Goal: Task Accomplishment & Management: Manage account settings

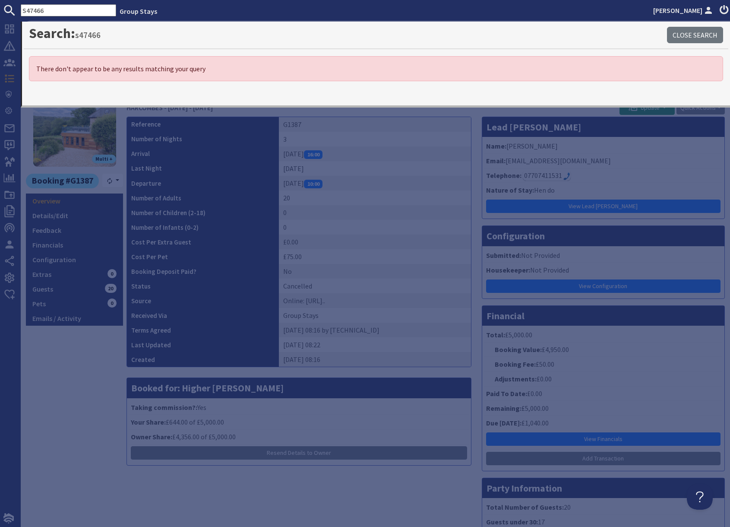
drag, startPoint x: 382, startPoint y: 149, endPoint x: 376, endPoint y: 139, distance: 12.0
click at [381, 149] on td "[DATE] 16:00" at bounding box center [375, 153] width 192 height 15
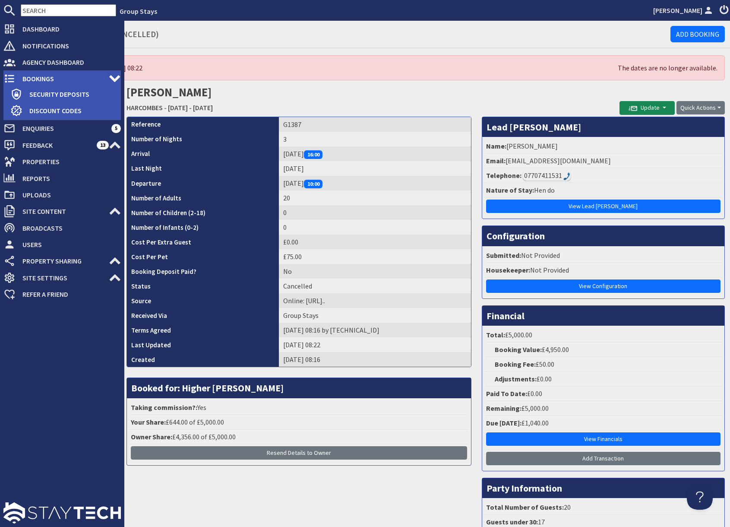
click at [36, 78] on span "Bookings" at bounding box center [62, 79] width 93 height 14
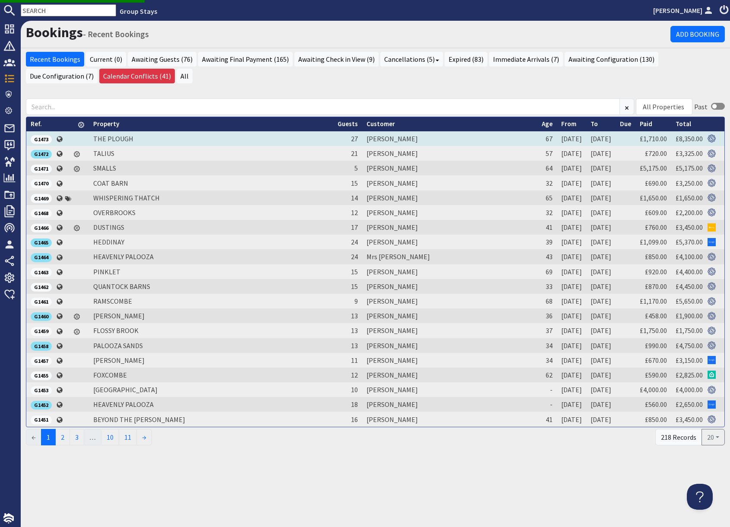
click at [48, 139] on span "G1473" at bounding box center [41, 139] width 21 height 9
click at [44, 141] on span "G1473" at bounding box center [41, 139] width 21 height 9
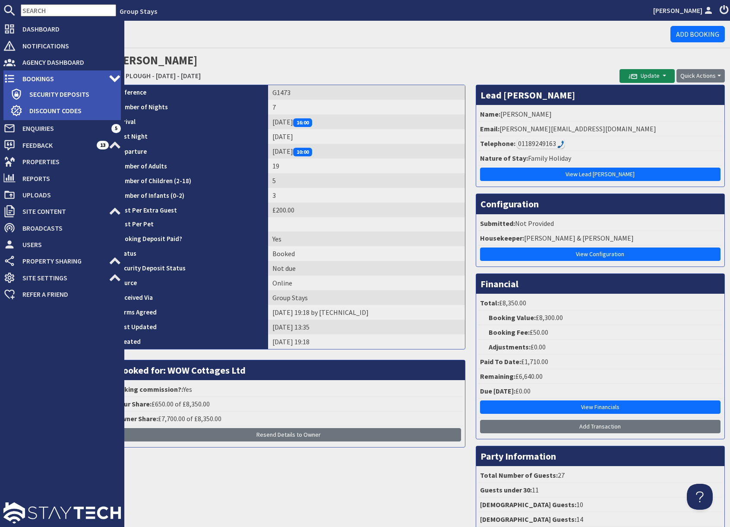
click at [24, 77] on span "Bookings" at bounding box center [62, 79] width 93 height 14
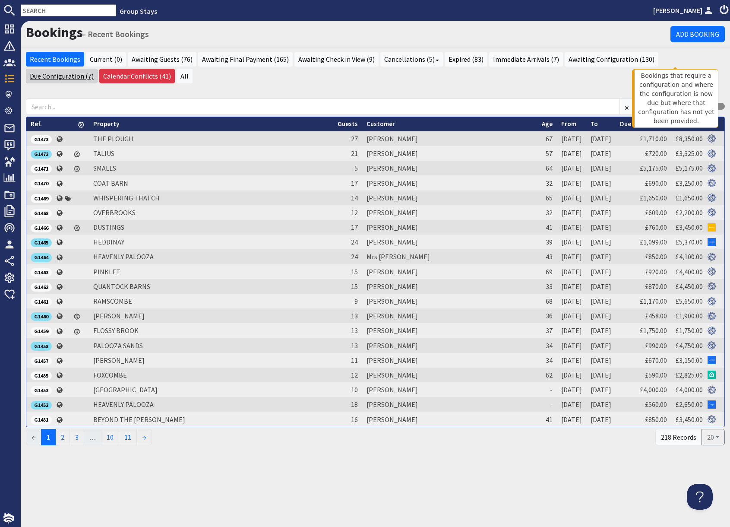
click at [98, 69] on link "Due Configuration (7)" at bounding box center [62, 76] width 72 height 15
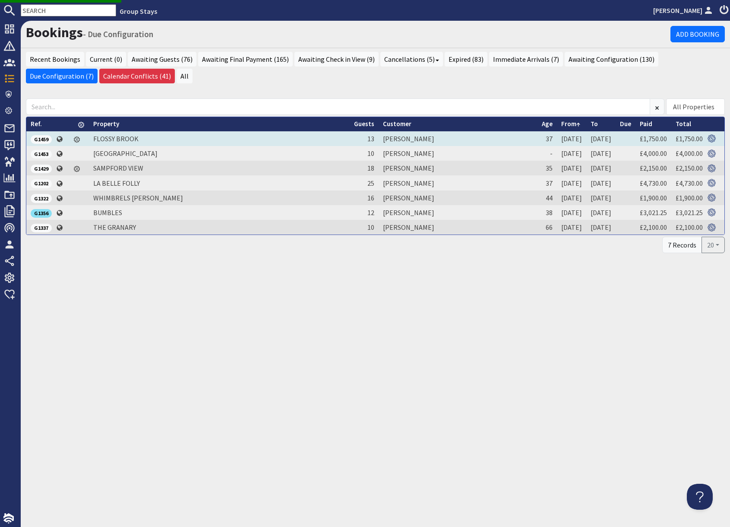
click at [45, 138] on span "G1459" at bounding box center [41, 139] width 21 height 9
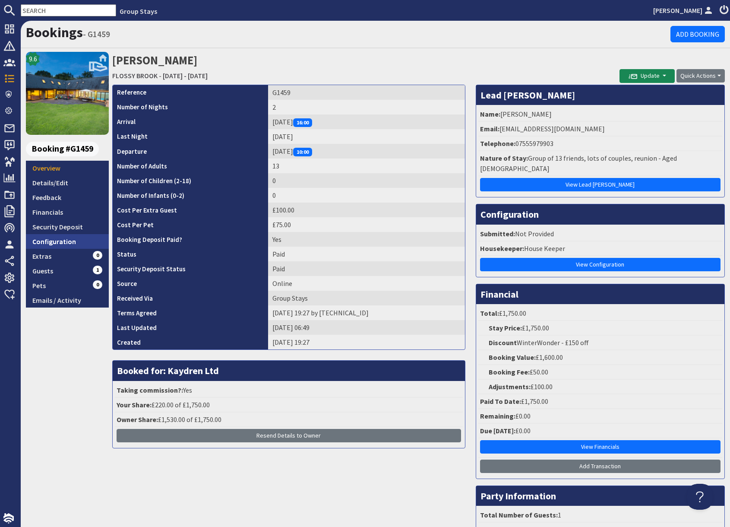
click at [72, 239] on link "Configuration" at bounding box center [67, 241] width 83 height 15
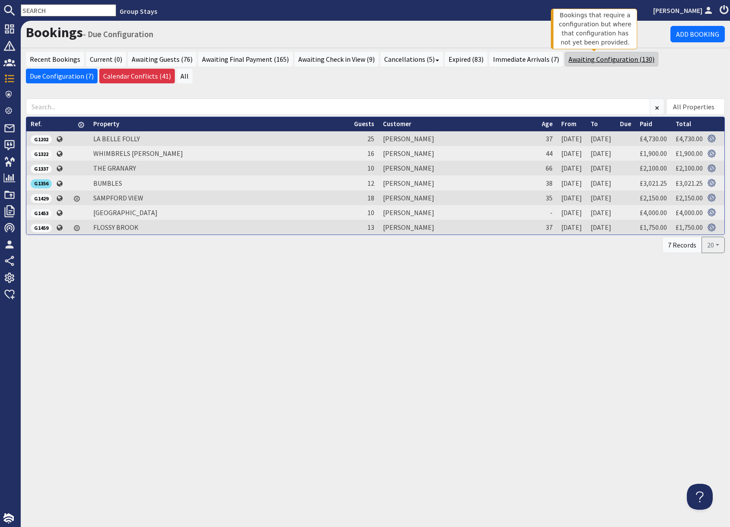
click at [585, 62] on link "Awaiting Configuration (130)" at bounding box center [612, 59] width 94 height 15
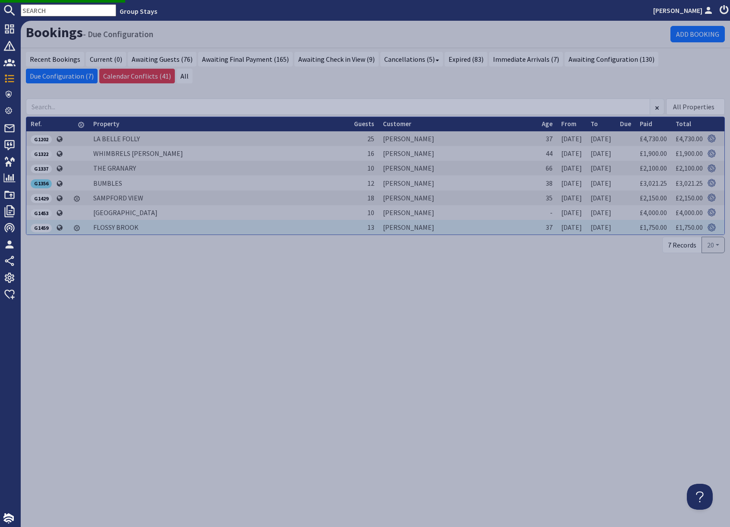
click at [41, 226] on span "G1459" at bounding box center [41, 228] width 21 height 9
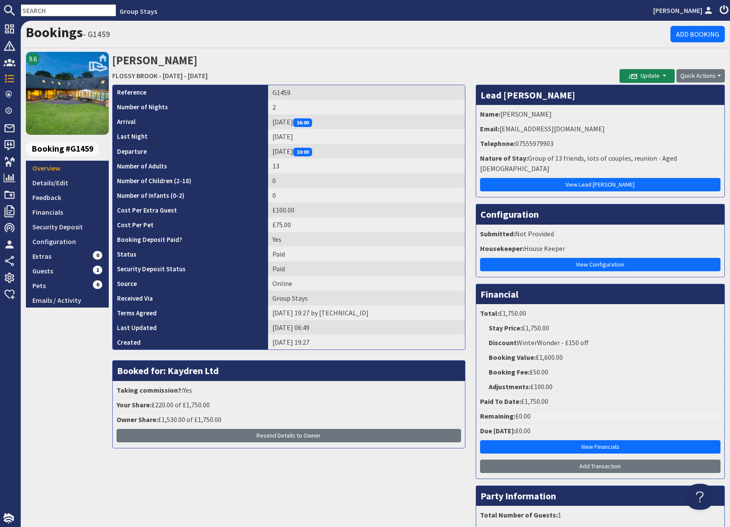
click at [73, 361] on div "9.6 Booking #G1459 Overview Details/Edit Feedback Financials Security Deposit C…" at bounding box center [67, 313] width 83 height 523
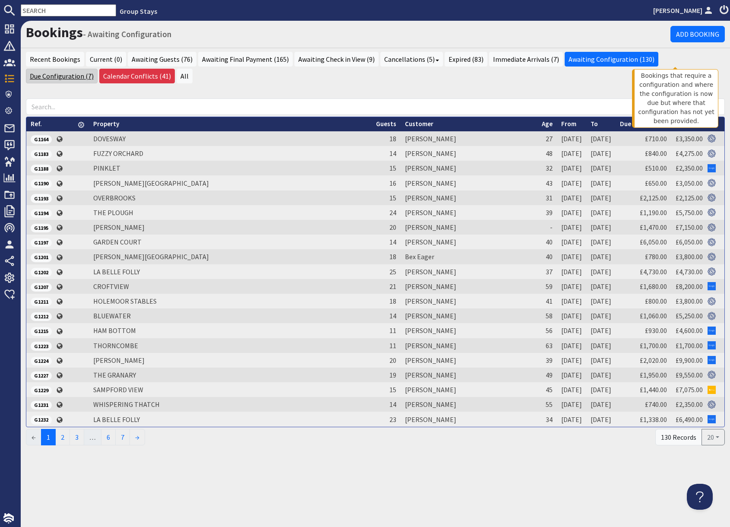
click at [98, 69] on link "Due Configuration (7)" at bounding box center [62, 76] width 72 height 15
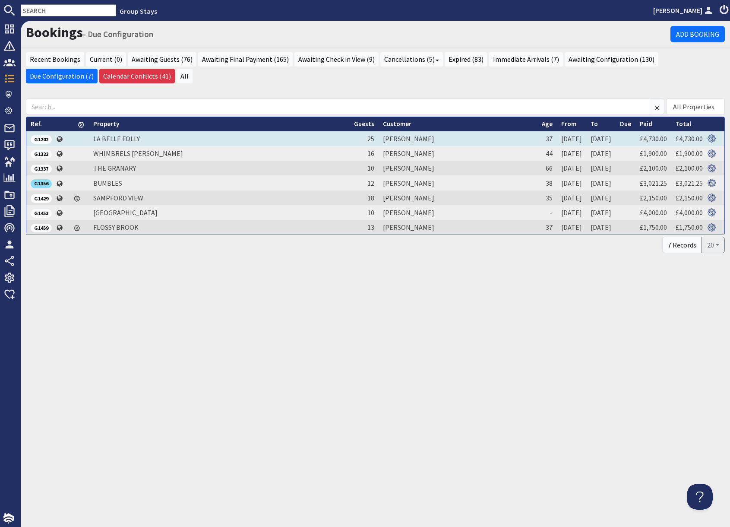
click at [44, 140] on span "G1202" at bounding box center [41, 139] width 21 height 9
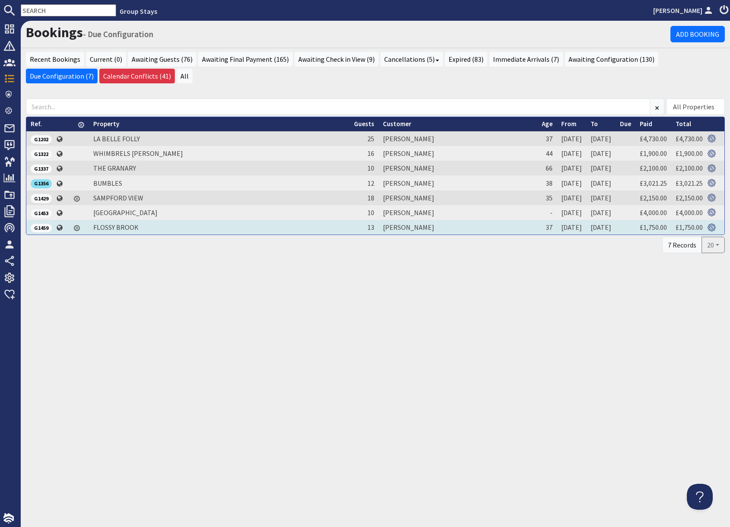
click at [43, 228] on span "G1459" at bounding box center [41, 228] width 21 height 9
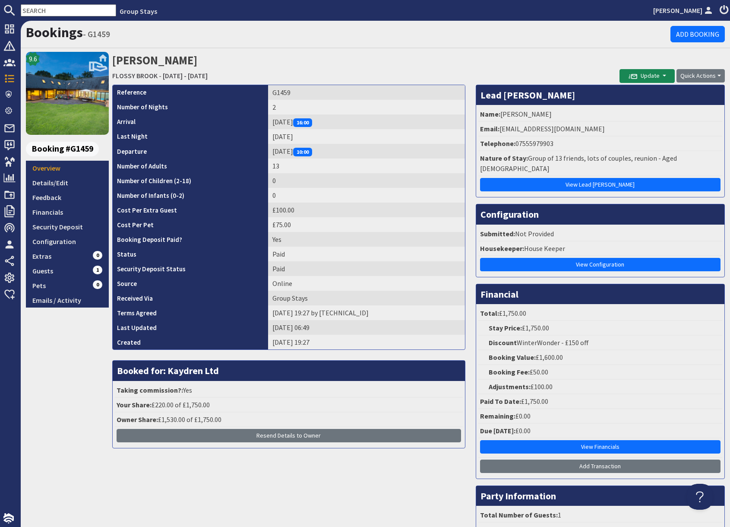
click at [37, 395] on div "9.6 Booking #G1459 Overview Details/Edit Feedback Financials Security Deposit C…" at bounding box center [67, 313] width 83 height 523
click at [73, 244] on link "Configuration" at bounding box center [67, 241] width 83 height 15
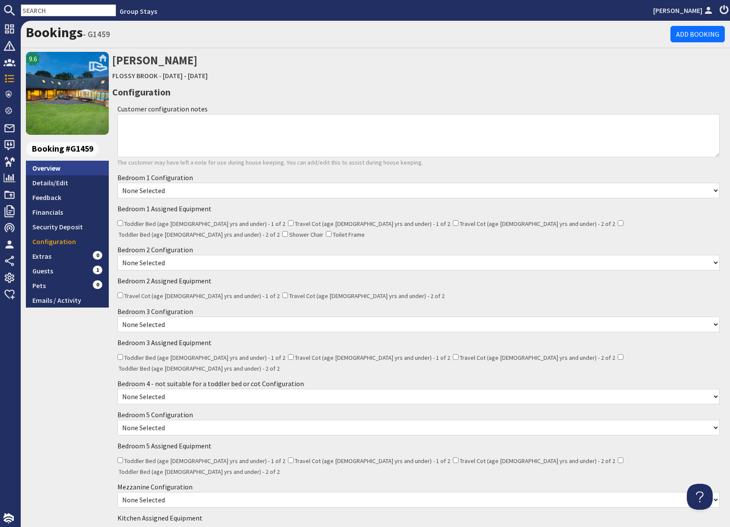
click at [61, 164] on link "Overview" at bounding box center [67, 168] width 83 height 15
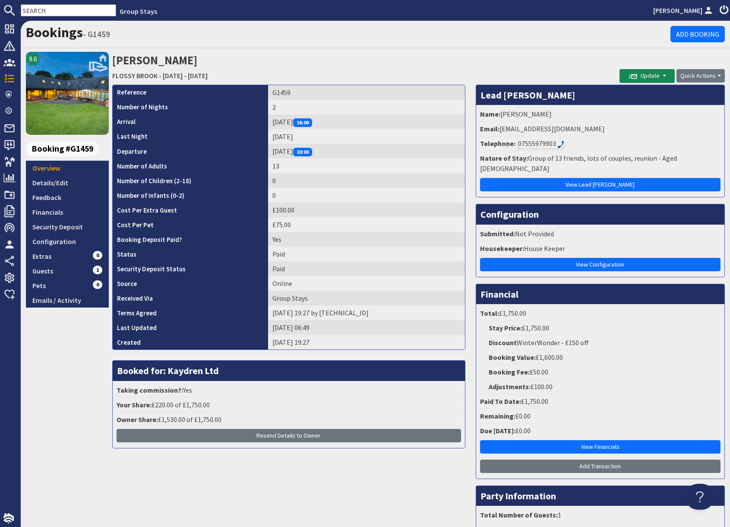
drag, startPoint x: 428, startPoint y: 54, endPoint x: 484, endPoint y: 66, distance: 56.7
click at [433, 55] on h2 "[PERSON_NAME] [GEOGRAPHIC_DATA] - [DATE] - [DATE]" at bounding box center [365, 67] width 507 height 31
click at [537, 143] on div "07555979903" at bounding box center [541, 143] width 48 height 10
click at [68, 243] on link "Configuration" at bounding box center [67, 241] width 83 height 15
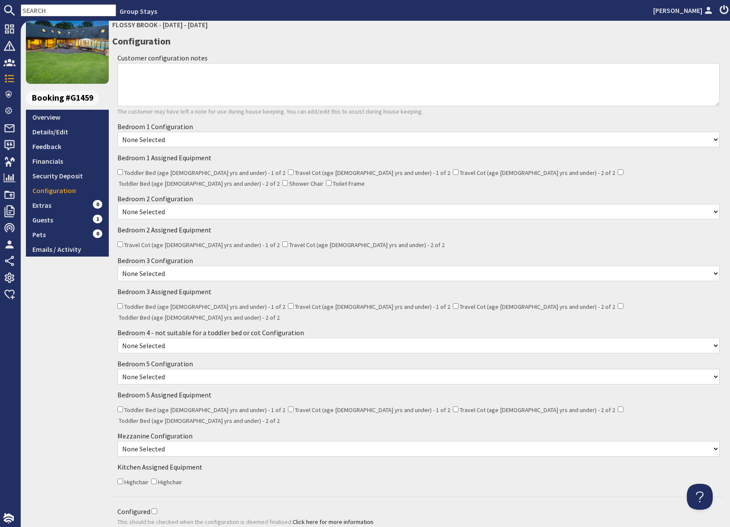
scroll to position [85, 0]
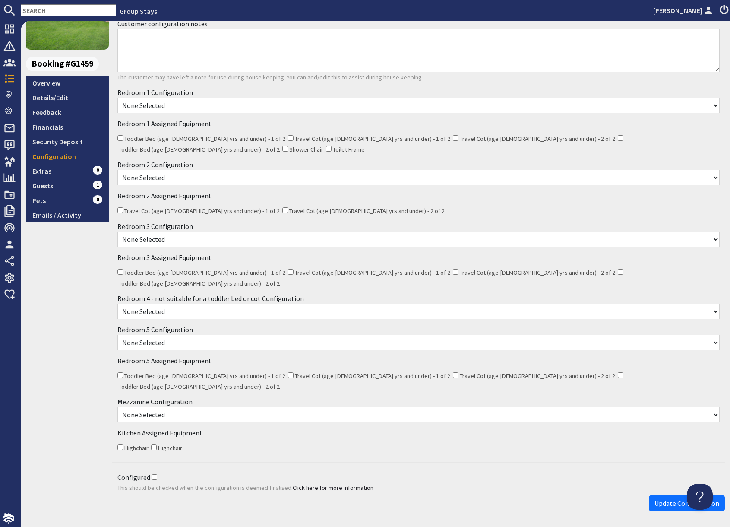
click at [277, 144] on div "Bedroom 1 Assigned Equipment Toddler Bed (age [DEMOGRAPHIC_DATA] yrs and under)…" at bounding box center [418, 136] width 613 height 41
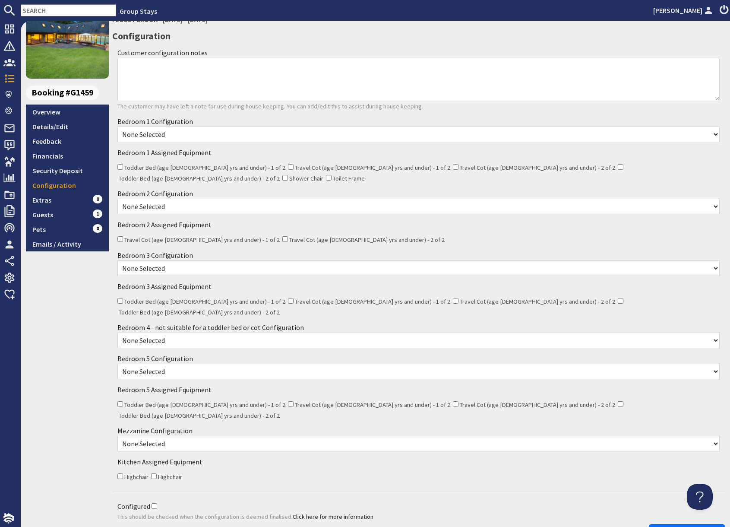
scroll to position [0, 0]
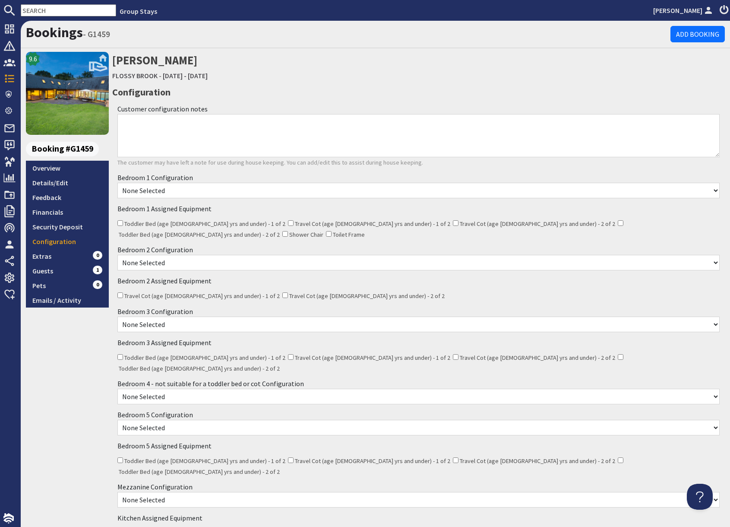
click at [225, 193] on select "None Selected Super King Bed Twin Beds" at bounding box center [418, 191] width 602 height 16
click at [54, 168] on link "Overview" at bounding box center [67, 168] width 83 height 15
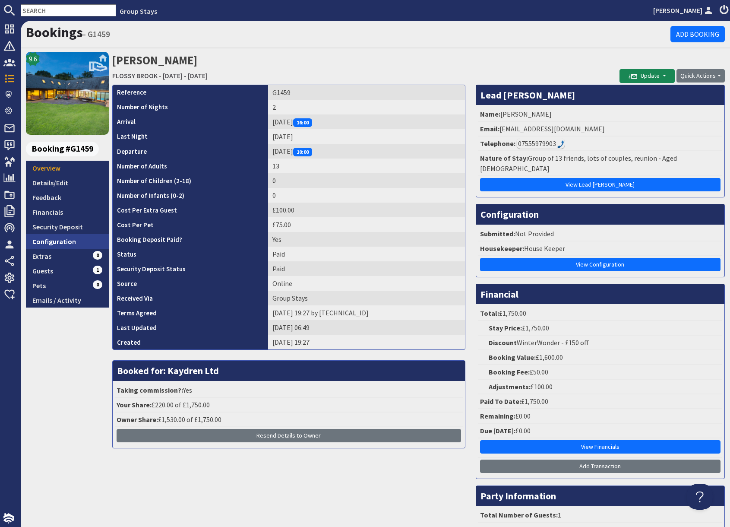
click at [70, 243] on link "Configuration" at bounding box center [67, 241] width 83 height 15
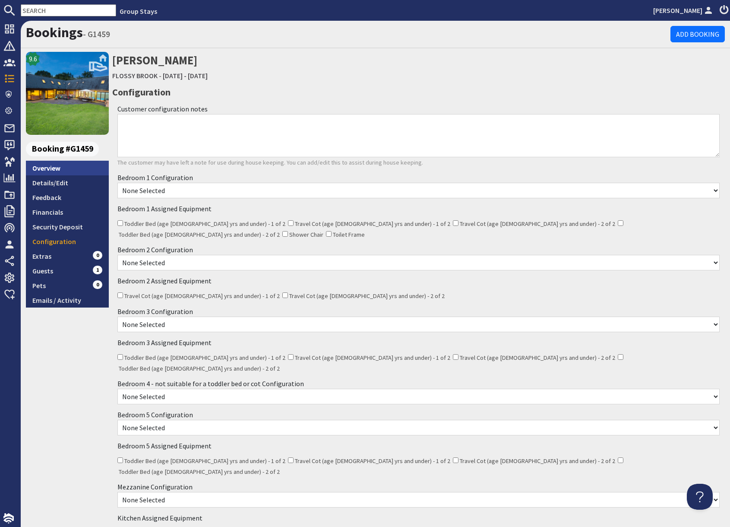
click at [62, 170] on link "Overview" at bounding box center [67, 168] width 83 height 15
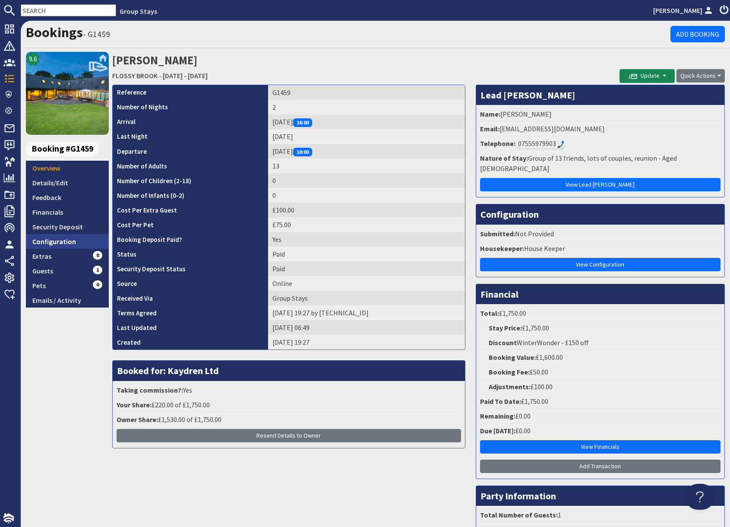
click at [74, 240] on link "Configuration" at bounding box center [67, 241] width 83 height 15
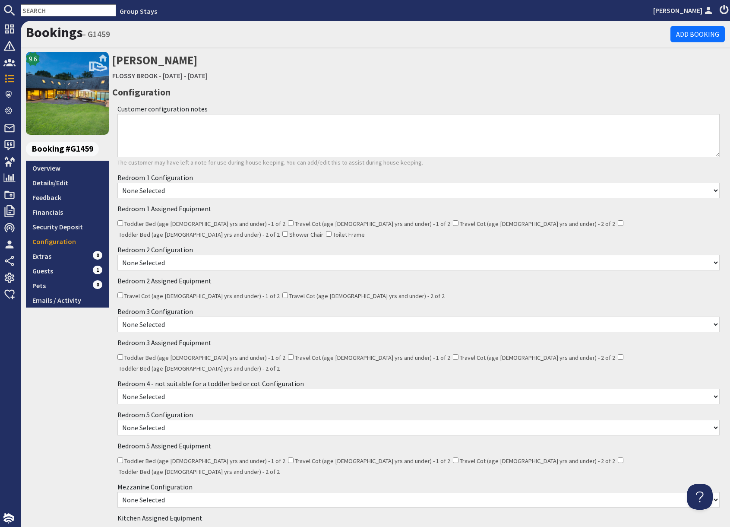
click at [227, 193] on select "None Selected Super King Bed Twin Beds" at bounding box center [418, 191] width 602 height 16
click at [183, 192] on select "None Selected Super King Bed Twin Beds" at bounding box center [418, 191] width 602 height 16
select select "313"
click at [117, 183] on select "None Selected Super King Bed Twin Beds" at bounding box center [418, 191] width 602 height 16
click at [192, 256] on select "None Selected Super King Bed Twin Beds" at bounding box center [418, 263] width 602 height 16
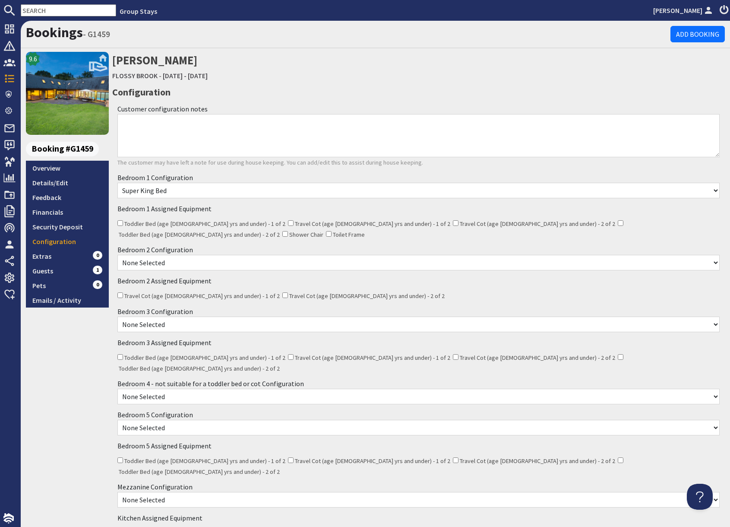
select select "315"
click at [117, 255] on select "None Selected Super King Bed Twin Beds" at bounding box center [418, 263] width 602 height 16
click at [213, 317] on select "None Selected Super King Bed Twin Beds" at bounding box center [418, 324] width 602 height 16
select select "317"
click at [117, 316] on select "None Selected Super King Bed Twin Beds" at bounding box center [418, 324] width 602 height 16
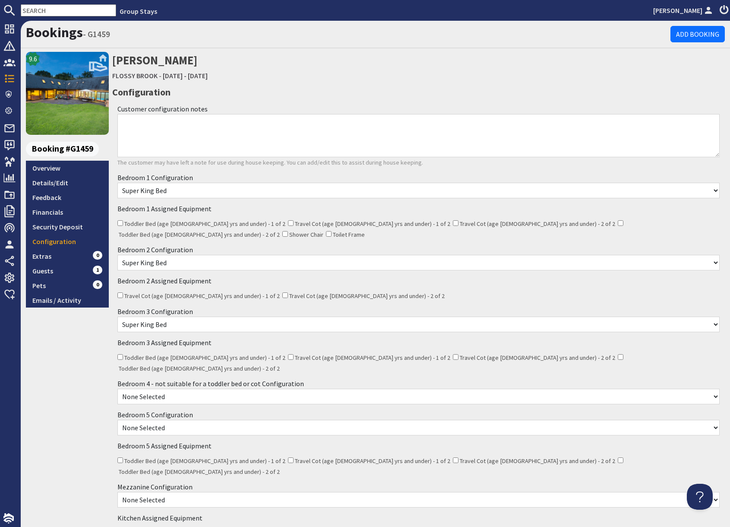
click at [219, 389] on select "None Selected Super King Bed Twin Beds" at bounding box center [418, 397] width 602 height 16
select select "319"
click at [117, 389] on select "None Selected Super King Bed Twin Beds" at bounding box center [418, 397] width 602 height 16
drag, startPoint x: 80, startPoint y: 373, endPoint x: 88, endPoint y: 371, distance: 8.4
click at [82, 372] on div "9.6 Booking #G1459 Overview Details/Edit Feedback Financials Security Deposit C…" at bounding box center [67, 326] width 83 height 549
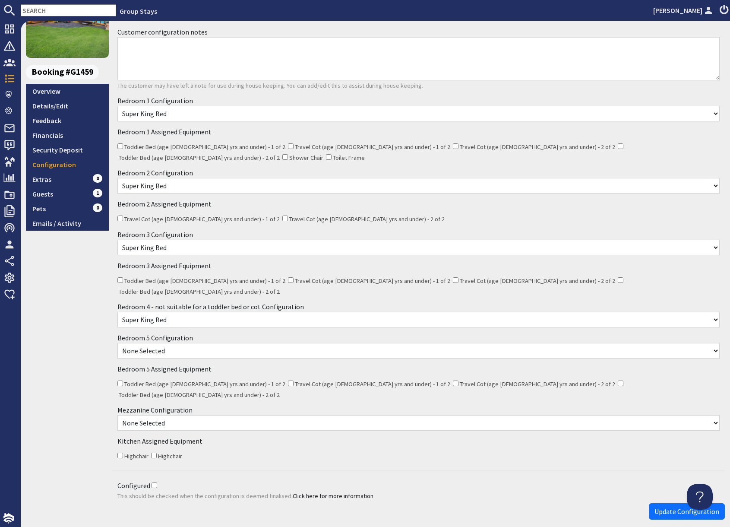
scroll to position [85, 0]
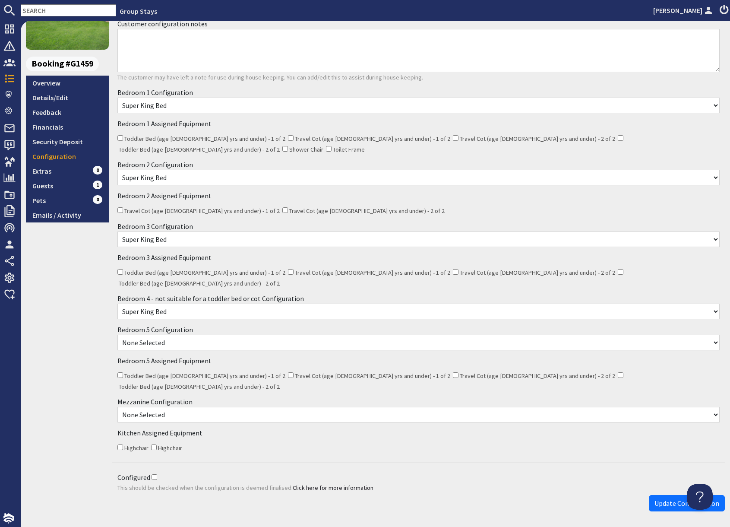
click at [203, 335] on select "None Selected Super King Bed Twin Beds Twin Beds + Single Super King Bed + Sing…" at bounding box center [418, 343] width 602 height 16
click at [178, 335] on select "None Selected Super King Bed Twin Beds Twin Beds + Single Super King Bed + Sing…" at bounding box center [418, 343] width 602 height 16
select select "325"
click at [117, 335] on select "None Selected Super King Bed Twin Beds Twin Beds + Single Super King Bed + Sing…" at bounding box center [418, 343] width 602 height 16
click at [206, 407] on select "None Selected 1 Extra Single (Payment may be required) 2 Extra Singles (Payment…" at bounding box center [418, 415] width 602 height 16
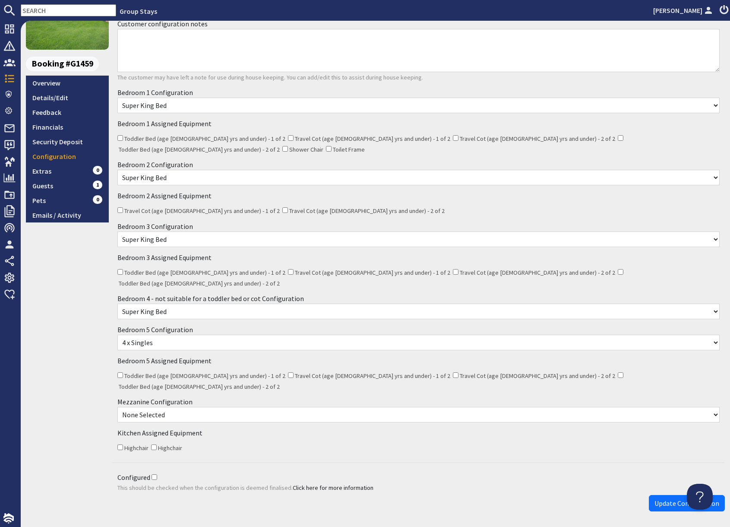
select select "1482"
click at [117, 407] on select "None Selected 1 Extra Single (Payment may be required) 2 Extra Singles (Payment…" at bounding box center [418, 415] width 602 height 16
click at [215, 425] on div "Kitchen Assigned Equipment Highchair Highchair" at bounding box center [418, 440] width 613 height 31
drag, startPoint x: 155, startPoint y: 444, endPoint x: 159, endPoint y: 444, distance: 4.7
click at [155, 474] on input "Configured" at bounding box center [155, 477] width 6 height 6
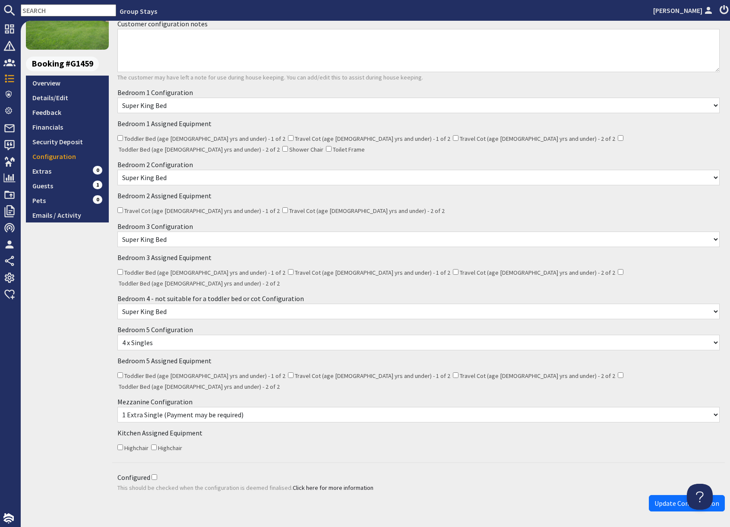
checkbox input "true"
click at [481, 483] on p "This should be checked when the configuration is deemed finalised. Click here f…" at bounding box center [418, 487] width 602 height 9
click at [667, 499] on span "Update Configuration" at bounding box center [687, 503] width 65 height 9
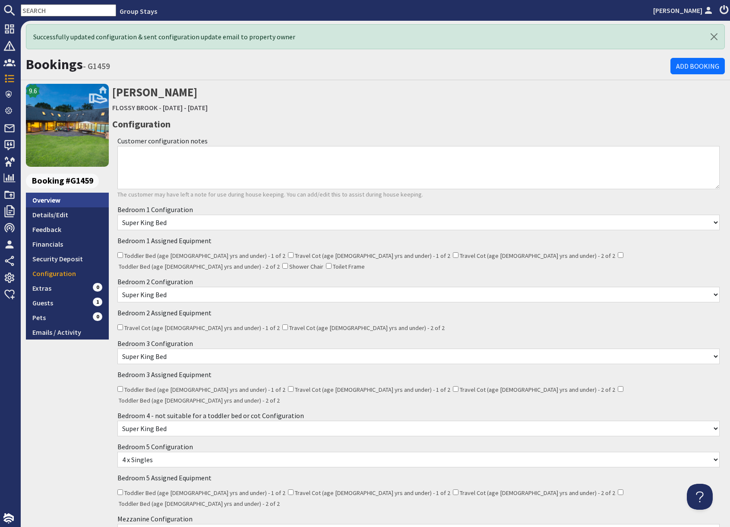
scroll to position [0, 0]
click at [64, 199] on link "Overview" at bounding box center [67, 200] width 83 height 15
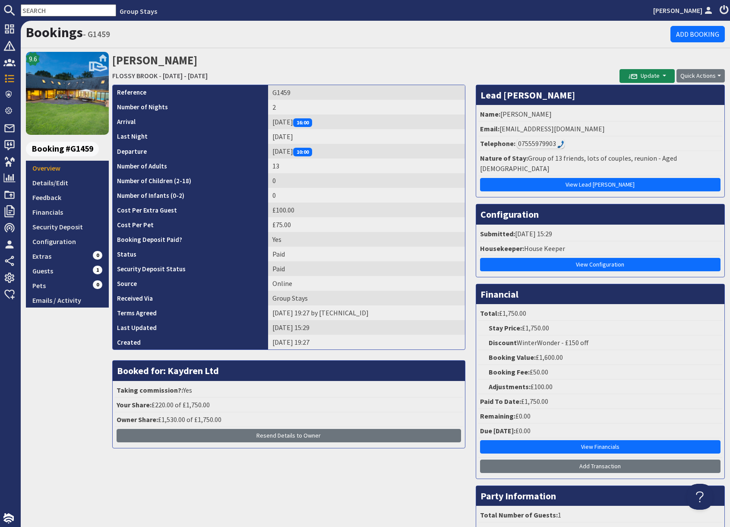
click at [366, 65] on h2 "[PERSON_NAME] [GEOGRAPHIC_DATA] - [DATE] - [DATE]" at bounding box center [365, 67] width 507 height 31
click at [419, 55] on h2 "[PERSON_NAME] [GEOGRAPHIC_DATA] - [DATE] - [DATE]" at bounding box center [365, 67] width 507 height 31
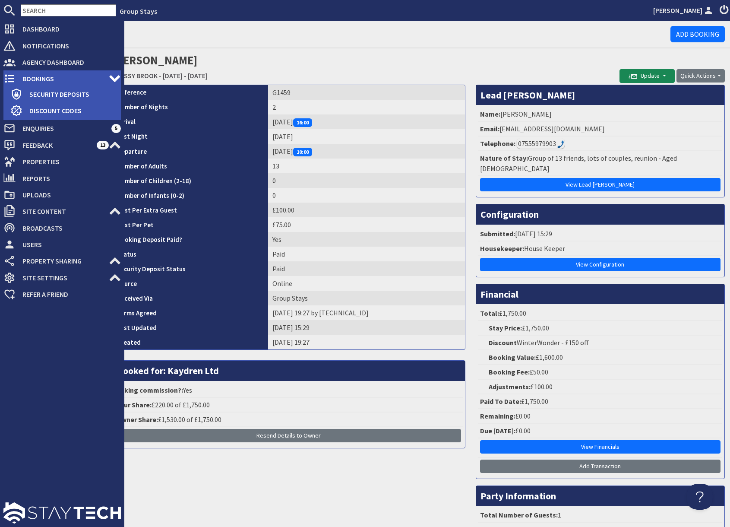
click at [30, 79] on span "Bookings" at bounding box center [62, 79] width 93 height 14
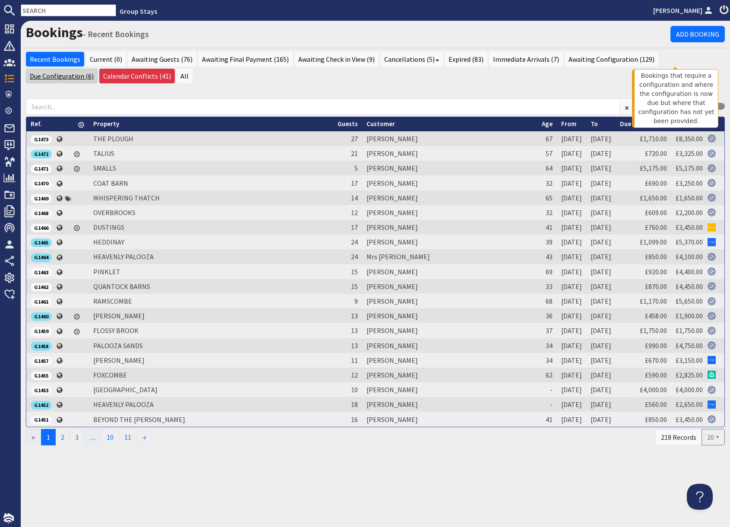
click at [98, 69] on link "Due Configuration (6)" at bounding box center [62, 76] width 72 height 15
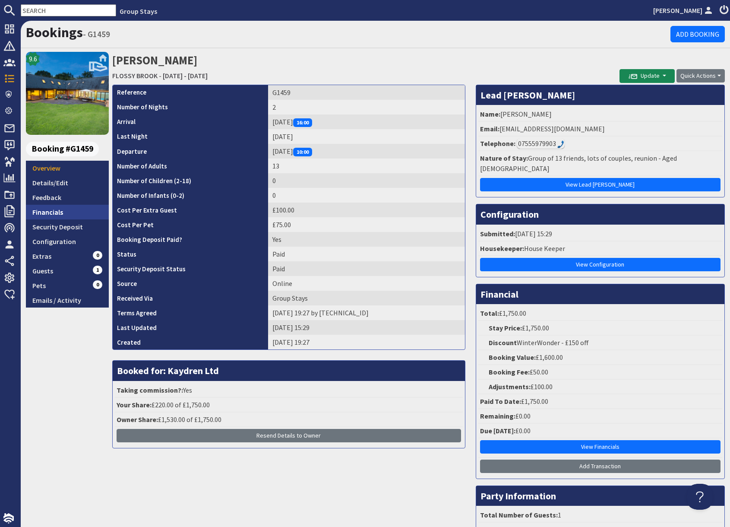
click at [54, 214] on link "Financials" at bounding box center [67, 212] width 83 height 15
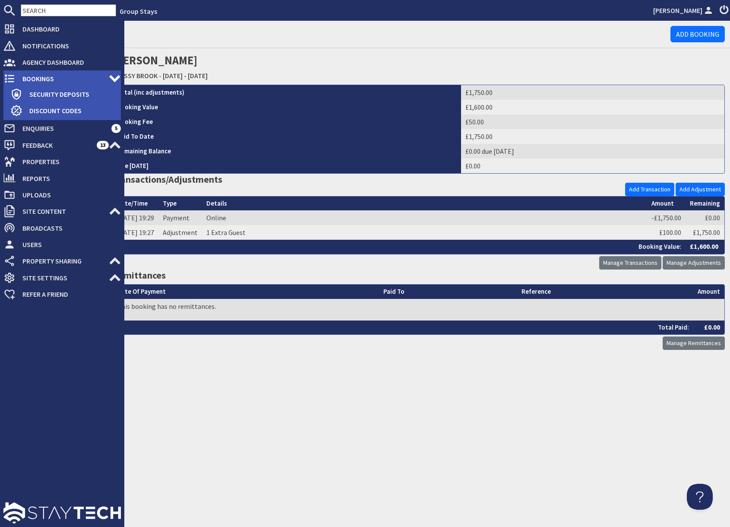
click at [31, 77] on span "Bookings" at bounding box center [62, 79] width 93 height 14
